Goal: Task Accomplishment & Management: Manage account settings

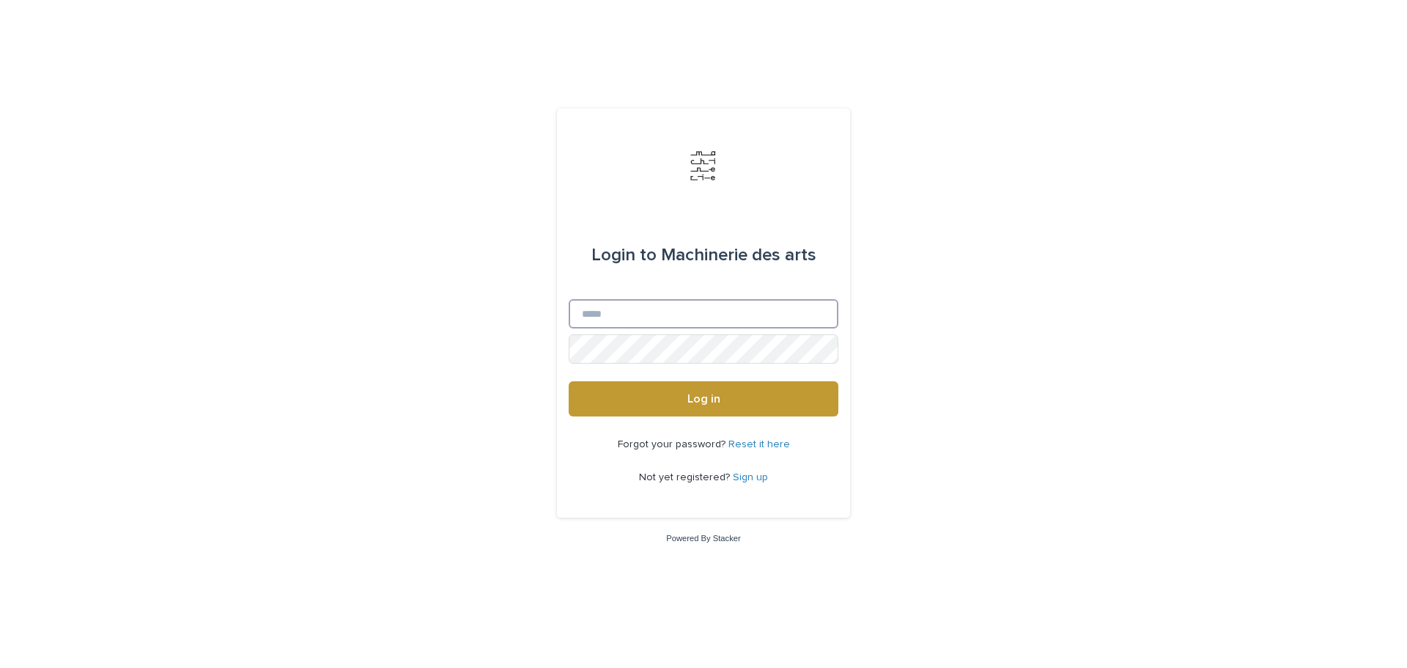
click at [698, 314] on input "Email" at bounding box center [704, 313] width 270 height 29
type input "**********"
click at [690, 387] on button "Log in" at bounding box center [704, 398] width 270 height 35
